Goal: Information Seeking & Learning: Find specific fact

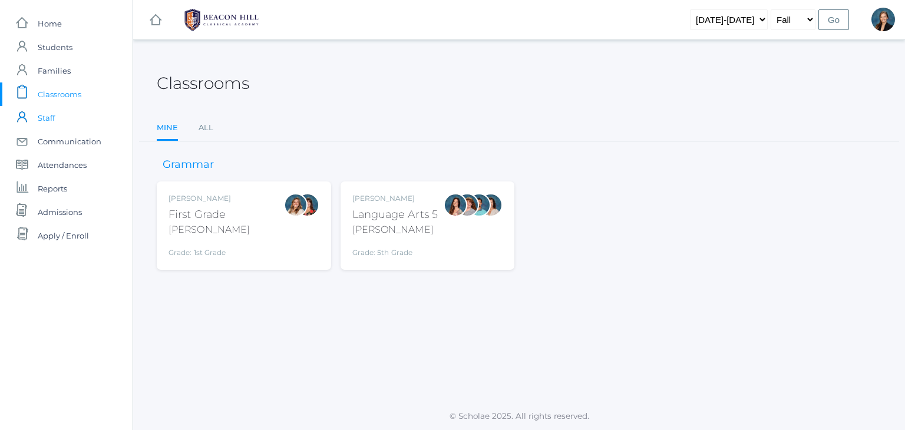
click at [45, 118] on span "Staff" at bounding box center [46, 118] width 17 height 24
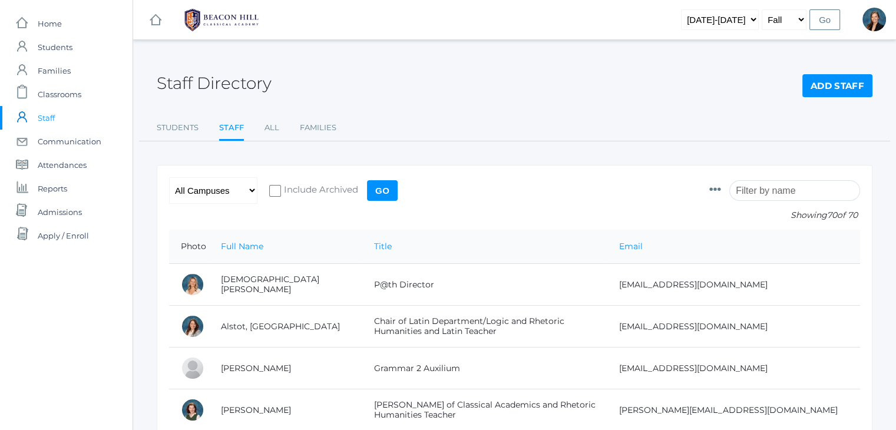
click at [822, 186] on input "search" at bounding box center [794, 190] width 131 height 21
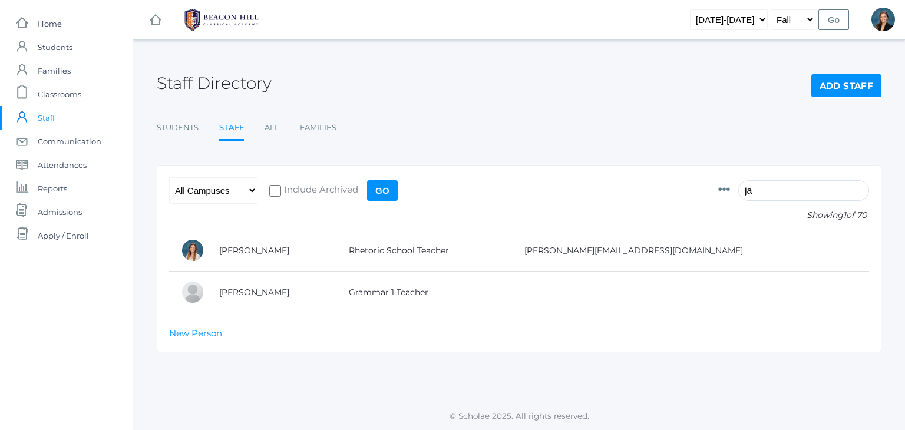
type input "j"
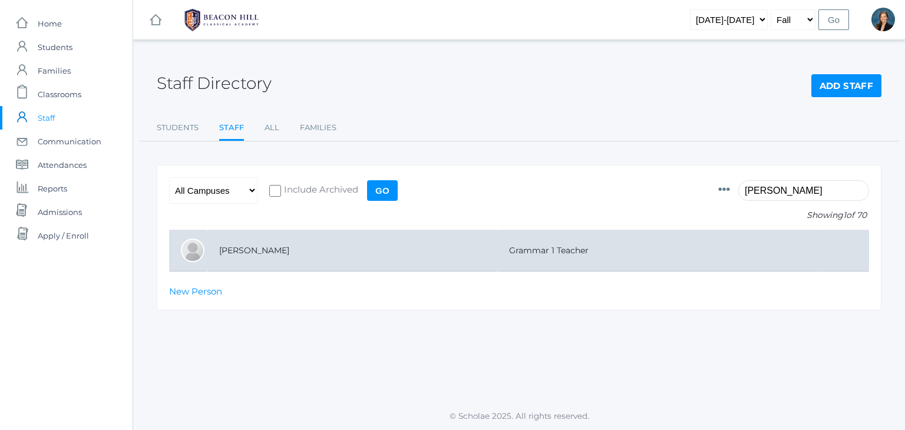
type input "watson"
click at [314, 249] on td "Watson, Jaimie" at bounding box center [352, 251] width 290 height 42
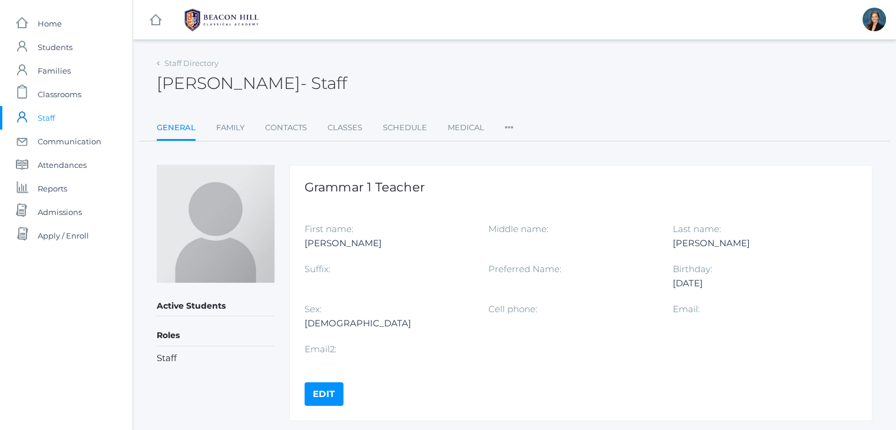
click at [443, 82] on div "Jaimie Watson - Staff Jaimie Watson Staff" at bounding box center [515, 77] width 716 height 44
click at [440, 76] on div "Jaimie Watson - Staff Jaimie Watson Staff" at bounding box center [515, 77] width 716 height 44
click at [71, 94] on span "Classrooms" at bounding box center [60, 94] width 44 height 24
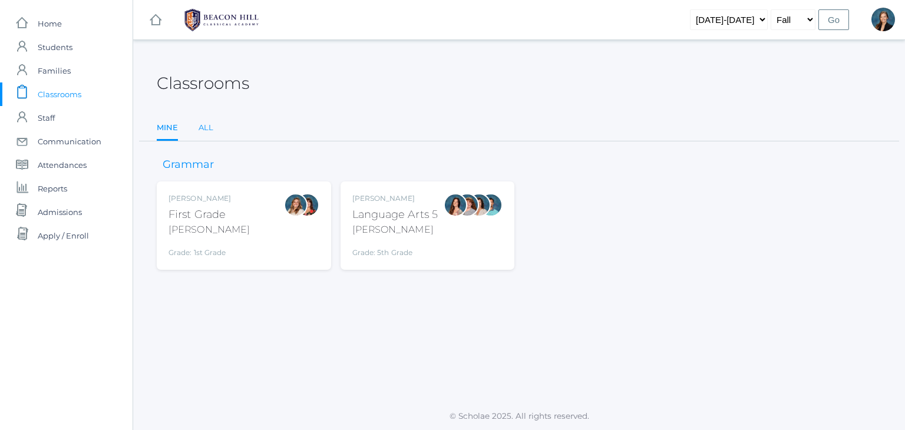
click at [208, 127] on link "All" at bounding box center [205, 128] width 15 height 24
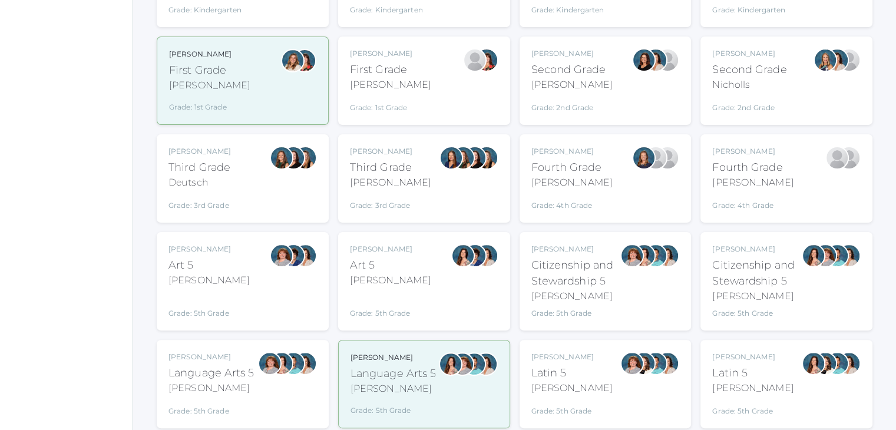
scroll to position [377, 0]
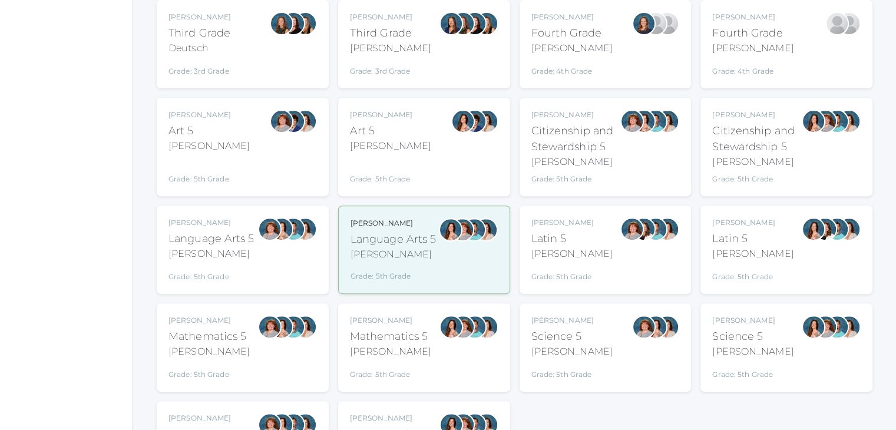
click at [164, 276] on div "Sarah Bence Language Arts 5 Bence Grade: 5th Grade 05LA" at bounding box center [243, 250] width 172 height 88
click at [438, 237] on div "Rebecca Salazar Language Arts 5 Salazar Grade: 5th Grade 05LA" at bounding box center [423, 250] width 147 height 64
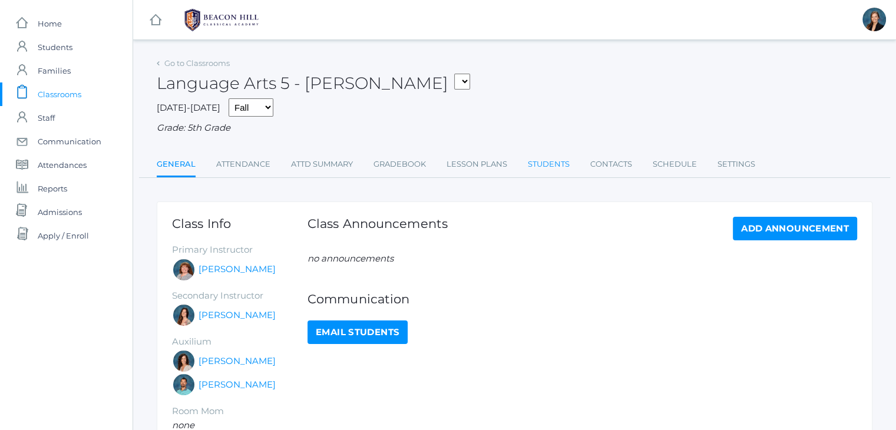
click at [553, 170] on link "Students" at bounding box center [549, 165] width 42 height 24
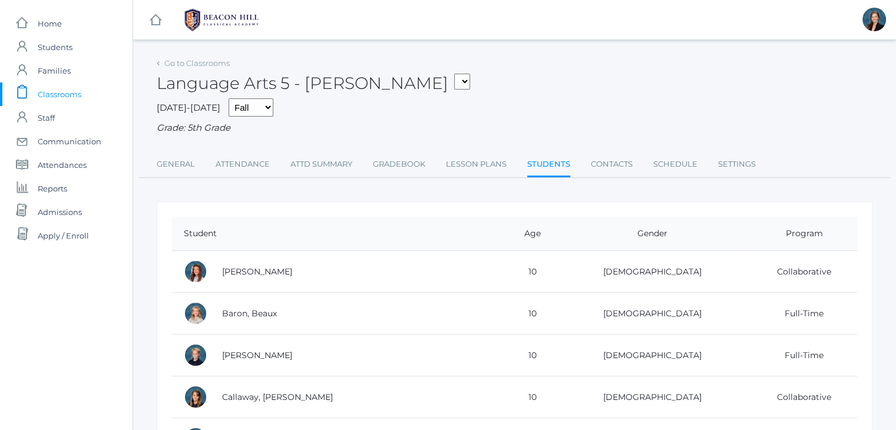
click at [547, 100] on div "2025-2026 Fall Spring Grade: 5th Grade" at bounding box center [515, 116] width 716 height 37
click at [515, 88] on div "Language Arts 5 - Bence 01LA - First Grade Barber 05LA - Language Arts 5 Salazar" at bounding box center [515, 77] width 716 height 44
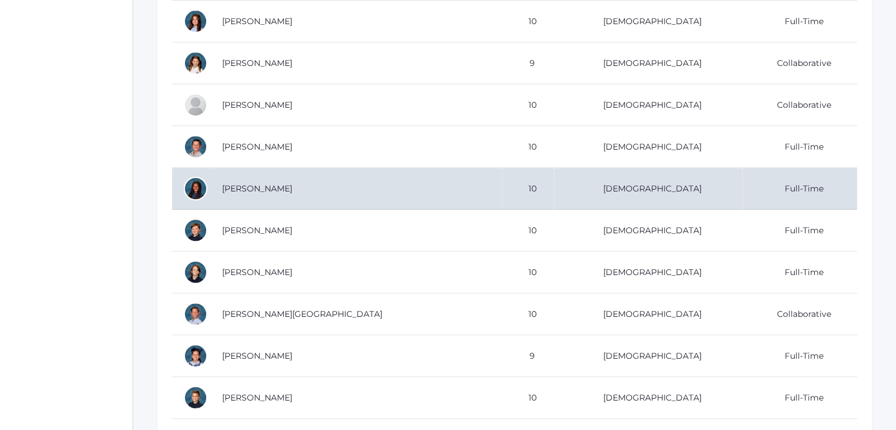
scroll to position [518, 0]
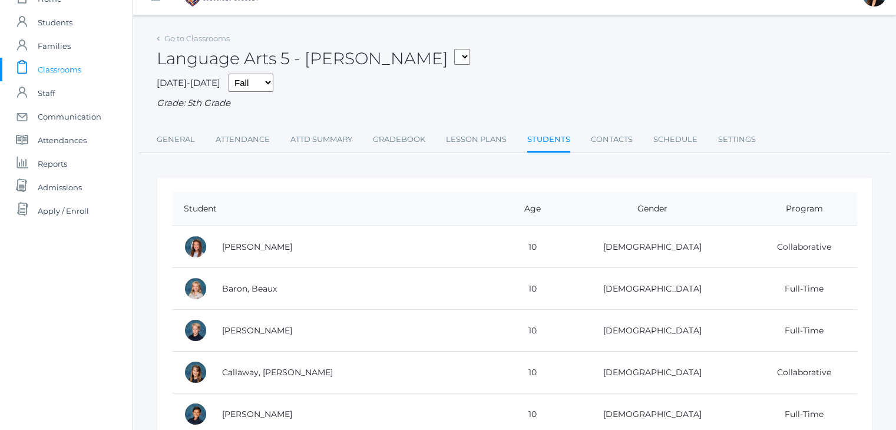
scroll to position [0, 0]
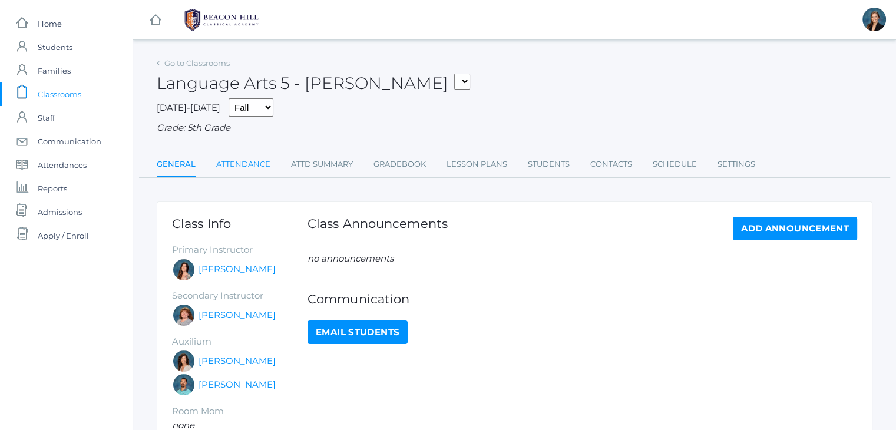
click at [264, 163] on link "Attendance" at bounding box center [243, 165] width 54 height 24
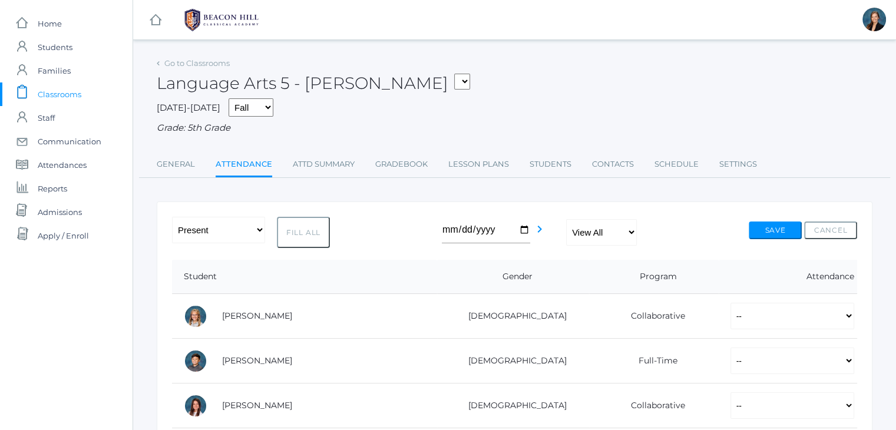
click at [533, 108] on div "[DATE]-[DATE] Fall Spring Grade: 5th Grade" at bounding box center [515, 116] width 716 height 37
click at [40, 210] on span "Admissions" at bounding box center [60, 212] width 44 height 24
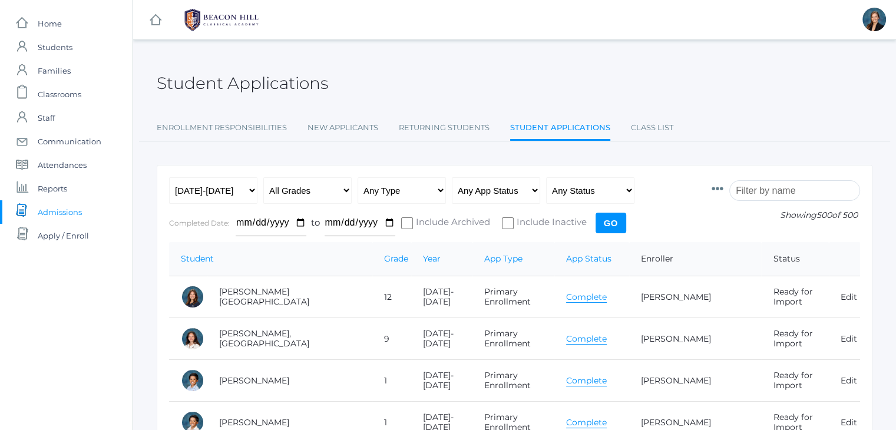
click at [757, 188] on input "search" at bounding box center [794, 190] width 131 height 21
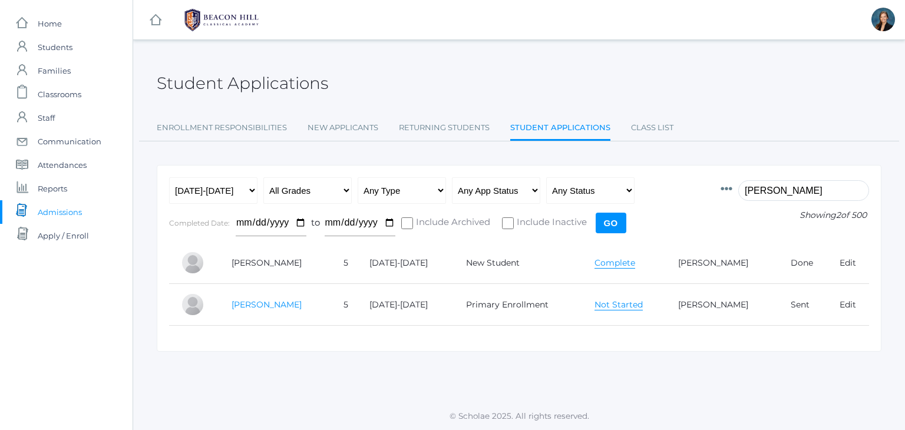
type input "[PERSON_NAME]"
click at [287, 304] on link "[PERSON_NAME]" at bounding box center [266, 304] width 70 height 11
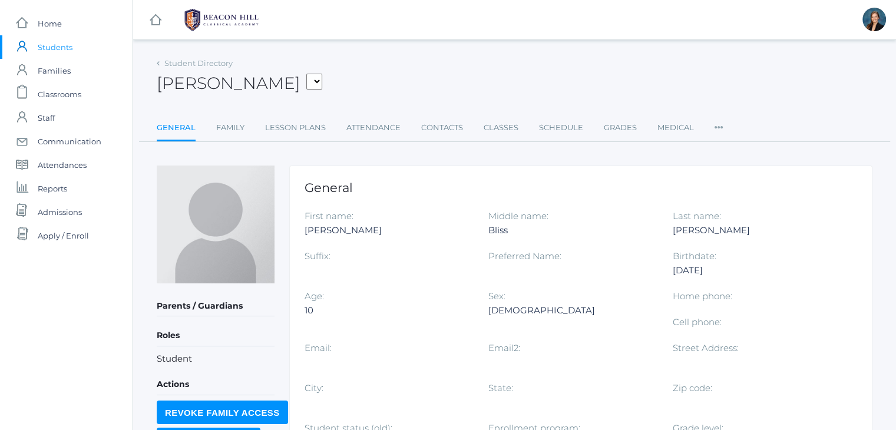
click at [549, 78] on div "[PERSON_NAME] [PERSON_NAME], [PERSON_NAME], [PERSON_NAME], [PERSON_NAME], [PERS…" at bounding box center [515, 77] width 716 height 44
